Goal: Task Accomplishment & Management: Manage account settings

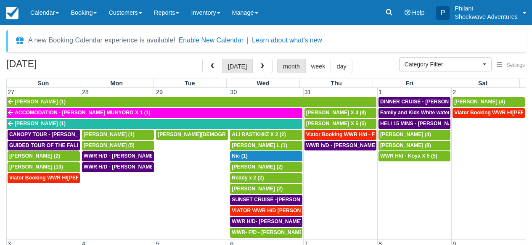
select select
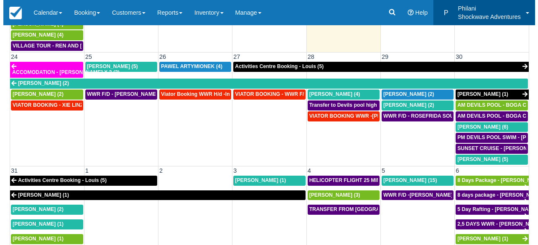
scroll to position [375, 0]
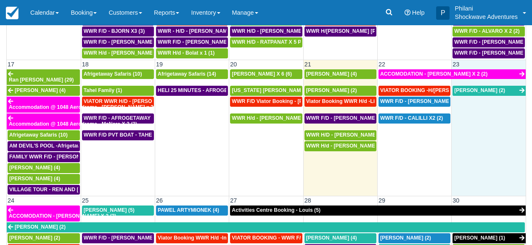
click at [491, 119] on td "[PERSON_NAME] (2)" at bounding box center [489, 140] width 74 height 110
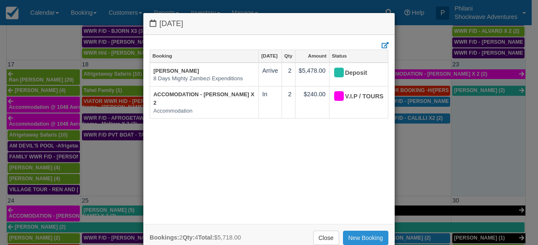
click at [373, 235] on link "New Booking" at bounding box center [366, 238] width 46 height 14
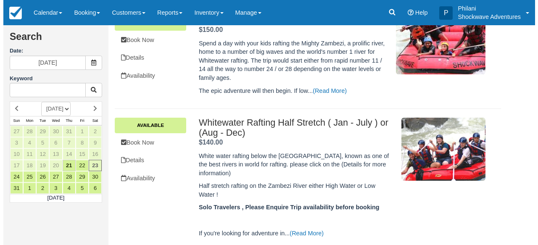
scroll to position [161, 0]
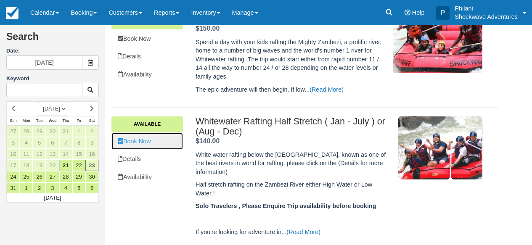
click at [168, 144] on link "Book Now" at bounding box center [146, 141] width 71 height 17
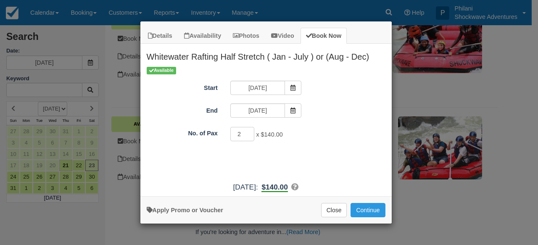
type input "2"
click at [246, 133] on input "2" at bounding box center [242, 134] width 24 height 14
click at [378, 211] on button "Continue" at bounding box center [368, 210] width 34 height 14
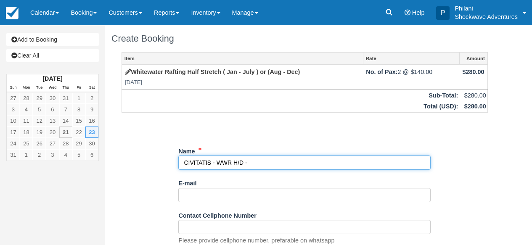
paste input "Juan"
paste input "Margenats Bigas"
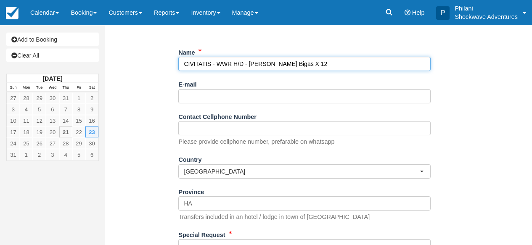
scroll to position [121, 0]
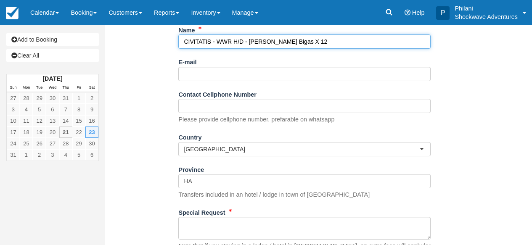
type input "CIVITATIS - WWR H/D - [PERSON_NAME] Bigas X 12"
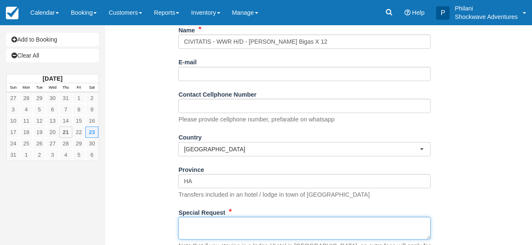
click at [245, 232] on textarea "Special Request" at bounding box center [304, 228] width 252 height 23
paste textarea "Activity: Rafting en el río Zambezi Reservation number: 33210583 City: Victoria…"
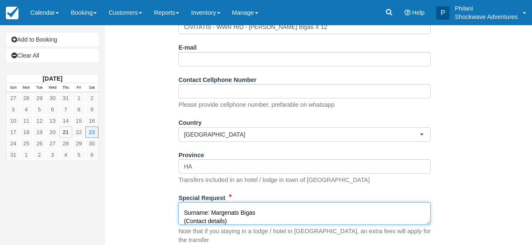
scroll to position [190, 0]
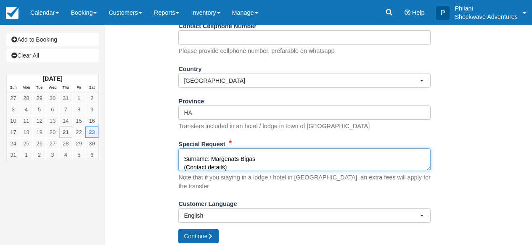
type textarea "Activity: Rafting en el río Zambezi Reservation number: 33210583 City: Victoria…"
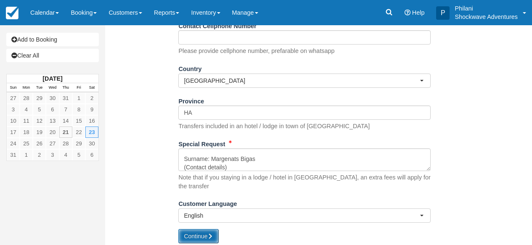
click at [209, 232] on button "Continue" at bounding box center [198, 236] width 40 height 14
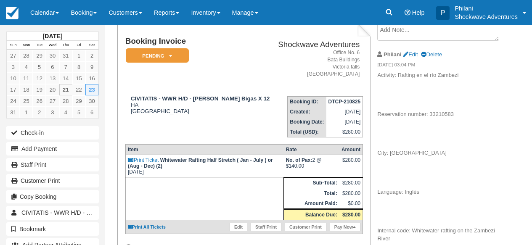
scroll to position [94, 0]
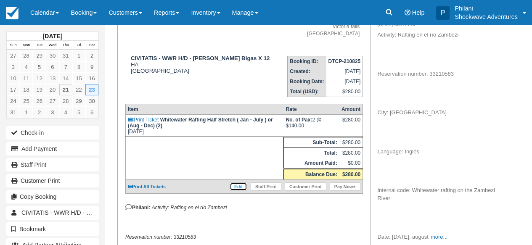
click at [243, 191] on link "Edit" at bounding box center [239, 186] width 18 height 8
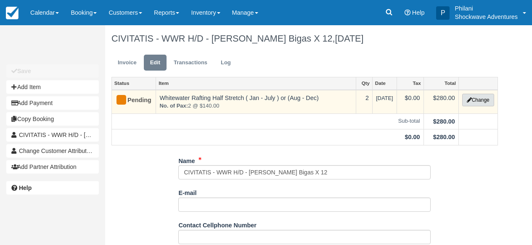
click at [484, 101] on button "Change" at bounding box center [478, 100] width 32 height 13
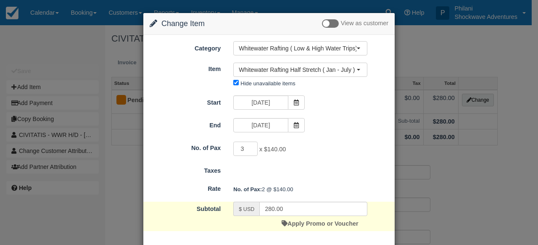
click at [248, 148] on input "3" at bounding box center [245, 149] width 24 height 14
click at [248, 148] on input "4" at bounding box center [245, 149] width 24 height 14
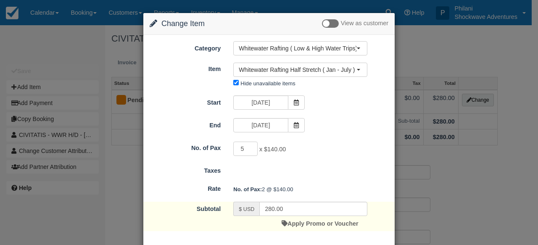
click at [248, 148] on input "5" at bounding box center [245, 149] width 24 height 14
click at [248, 148] on input "6" at bounding box center [245, 149] width 24 height 14
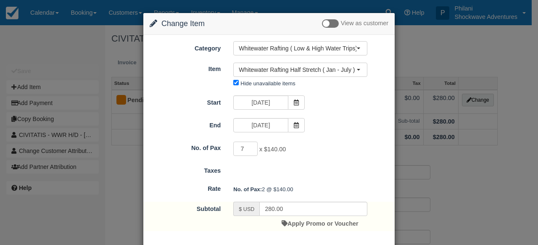
click at [248, 148] on input "7" at bounding box center [245, 149] width 24 height 14
click at [248, 148] on input "8" at bounding box center [245, 149] width 24 height 14
click at [248, 148] on input "9" at bounding box center [245, 149] width 24 height 14
click at [248, 148] on input "10" at bounding box center [245, 149] width 24 height 14
click at [248, 148] on input "11" at bounding box center [245, 149] width 24 height 14
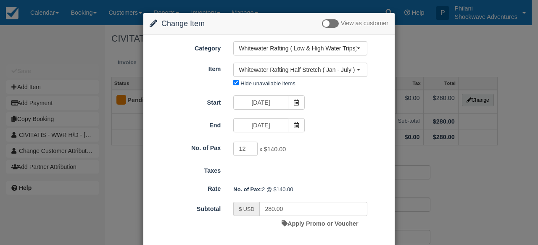
type input "12"
click at [248, 148] on input "12" at bounding box center [245, 149] width 24 height 14
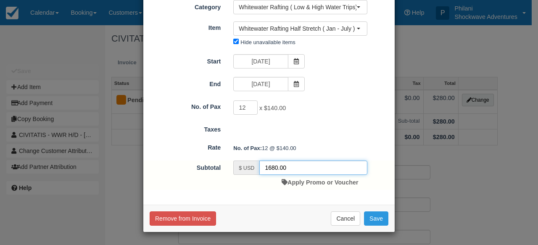
click at [275, 168] on input "1680.00" at bounding box center [313, 168] width 108 height 14
type input "1344.00"
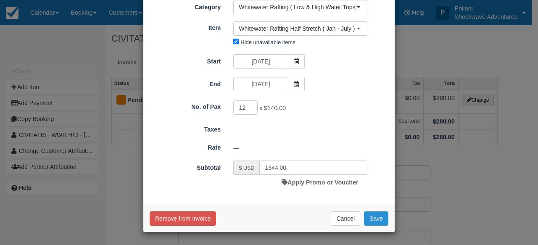
click at [370, 219] on button "Save" at bounding box center [376, 218] width 24 height 14
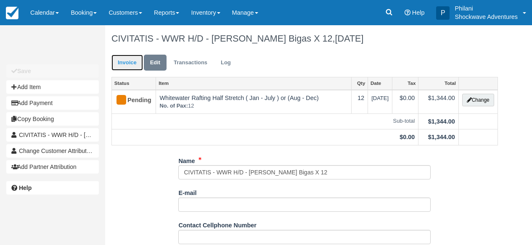
click at [127, 61] on link "Invoice" at bounding box center [127, 63] width 32 height 16
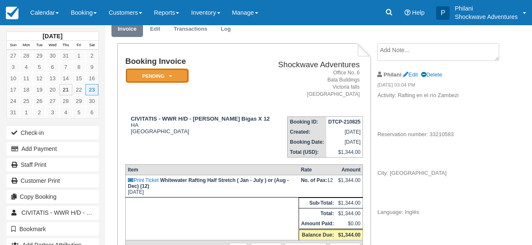
scroll to position [34, 0]
click at [180, 79] on em "Pending" at bounding box center [157, 76] width 63 height 15
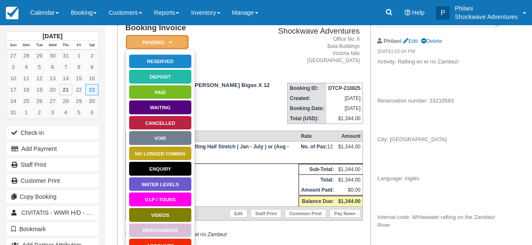
scroll to position [108, 0]
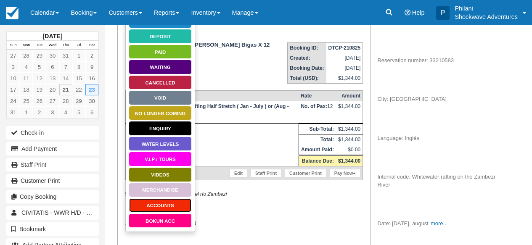
click at [173, 208] on link "ACCOUNTS" at bounding box center [160, 205] width 63 height 15
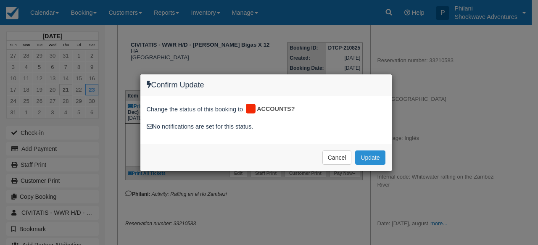
click at [383, 157] on button "Update" at bounding box center [370, 158] width 30 height 14
